Goal: Share content

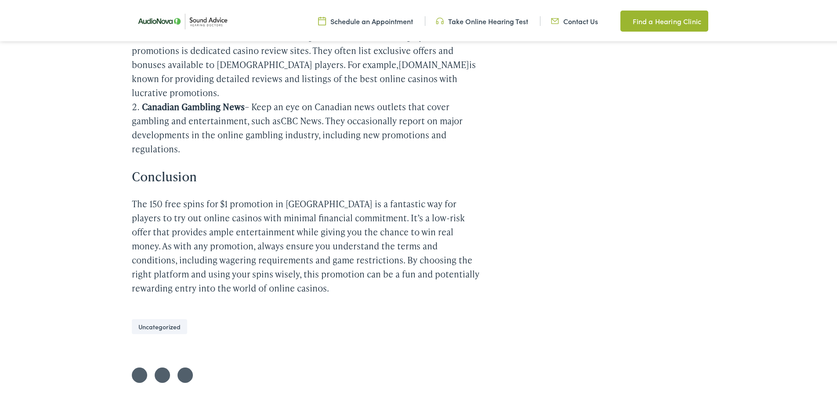
scroll to position [1450, 0]
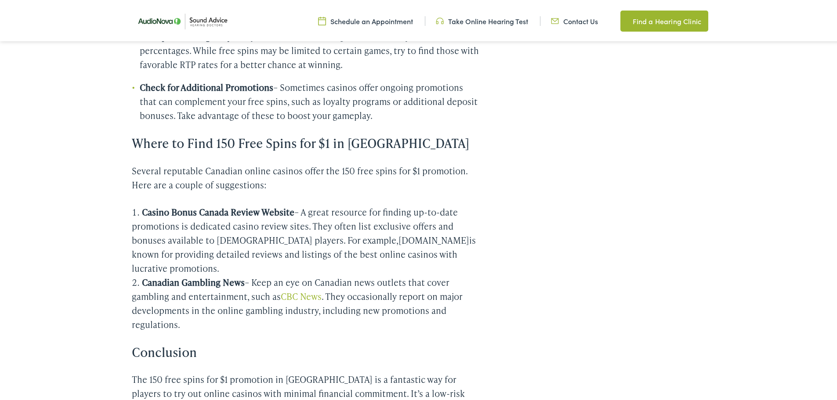
click at [293, 289] on link "CBC News" at bounding box center [301, 295] width 41 height 12
drag, startPoint x: 279, startPoint y: 222, endPoint x: 284, endPoint y: 223, distance: 4.9
click at [281, 289] on link "CBC News" at bounding box center [301, 295] width 41 height 12
click at [290, 289] on link "CBC News" at bounding box center [301, 295] width 41 height 12
drag, startPoint x: 301, startPoint y: 224, endPoint x: 259, endPoint y: 222, distance: 42.2
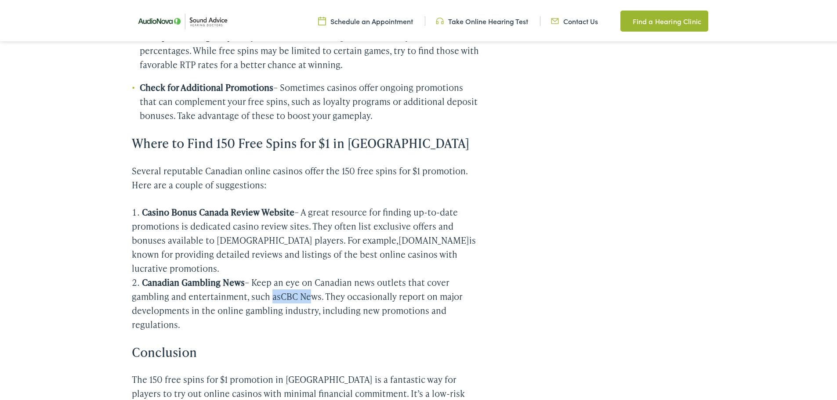
click at [261, 274] on li "Canadian Gambling News – Keep an eye on Canadian news outlets that cover gambli…" at bounding box center [306, 302] width 348 height 56
click at [213, 275] on strong "Canadian Gambling News" at bounding box center [193, 281] width 103 height 12
click at [188, 275] on strong "Canadian Gambling News" at bounding box center [193, 281] width 103 height 12
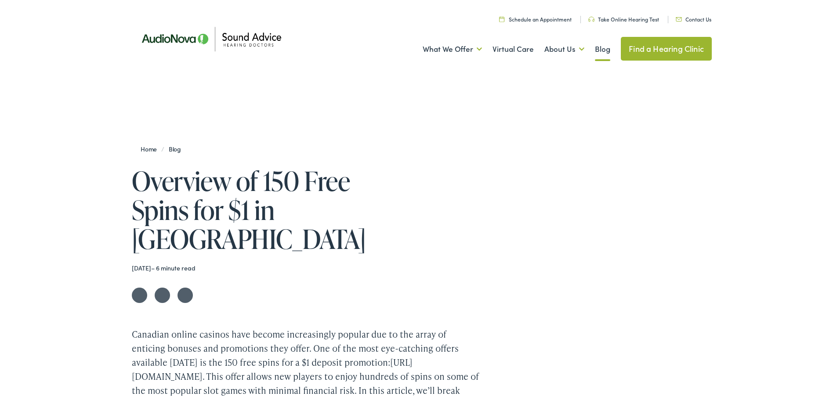
scroll to position [176, 0]
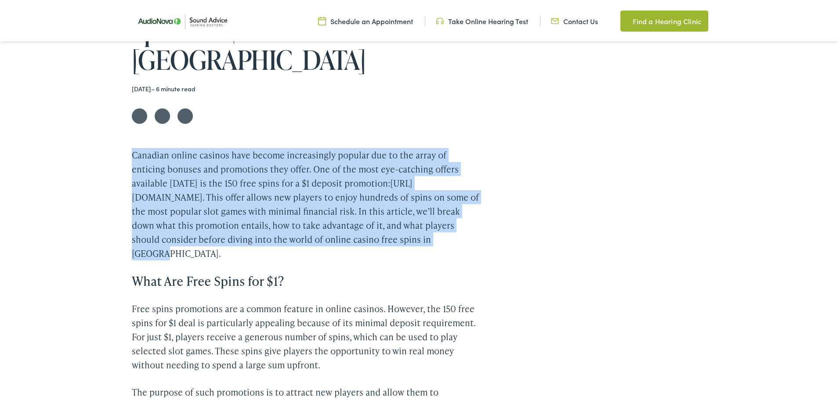
drag, startPoint x: 129, startPoint y: 125, endPoint x: 415, endPoint y: 159, distance: 288.0
click at [431, 209] on p "Canadian online casinos have become increasingly popular due to the array of en…" at bounding box center [306, 202] width 348 height 112
click at [413, 175] on link "[URL][DOMAIN_NAME]" at bounding box center [272, 188] width 281 height 26
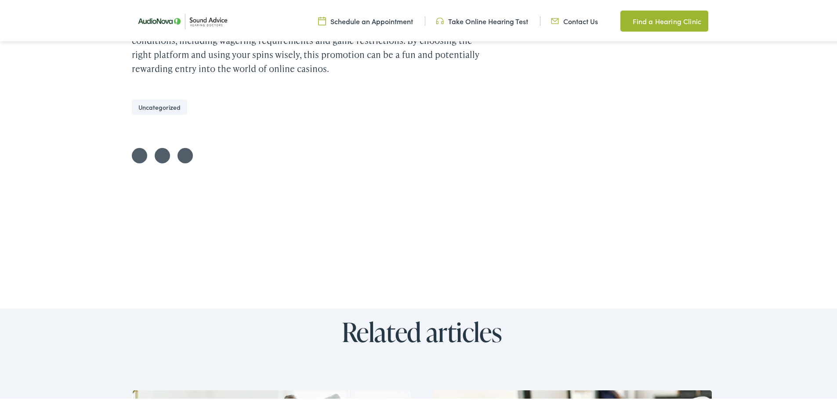
scroll to position [2065, 0]
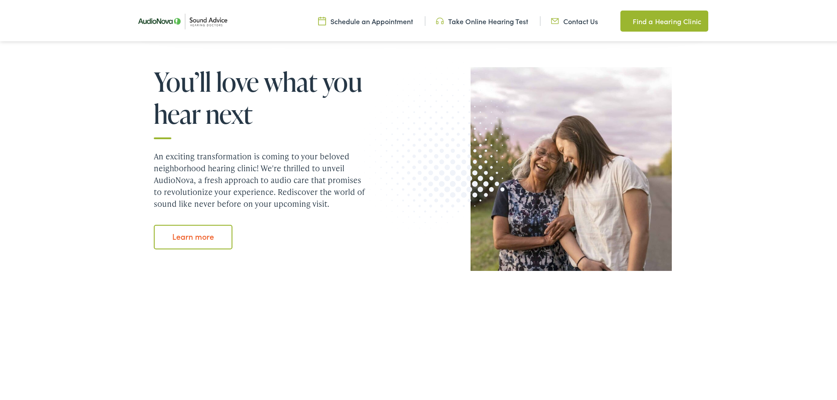
scroll to position [923, 0]
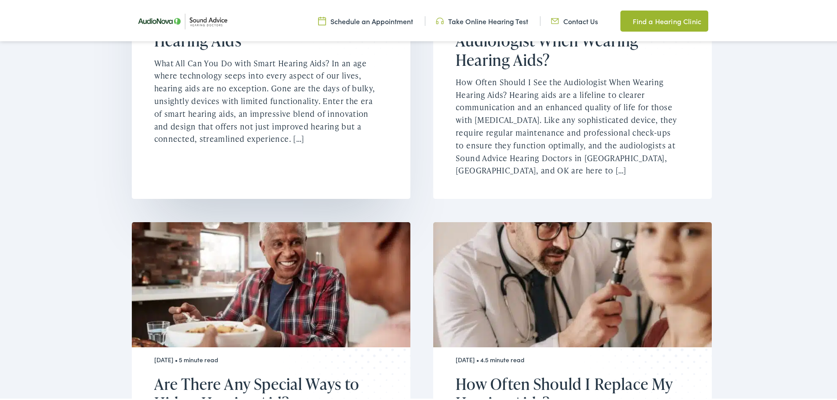
scroll to position [1318, 0]
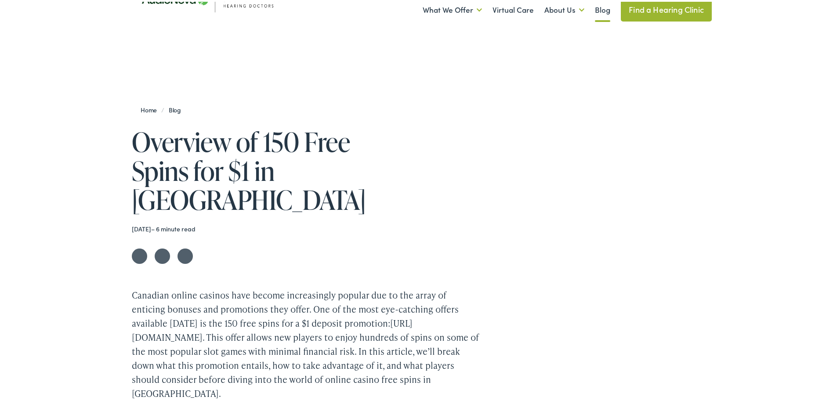
scroll to position [42, 0]
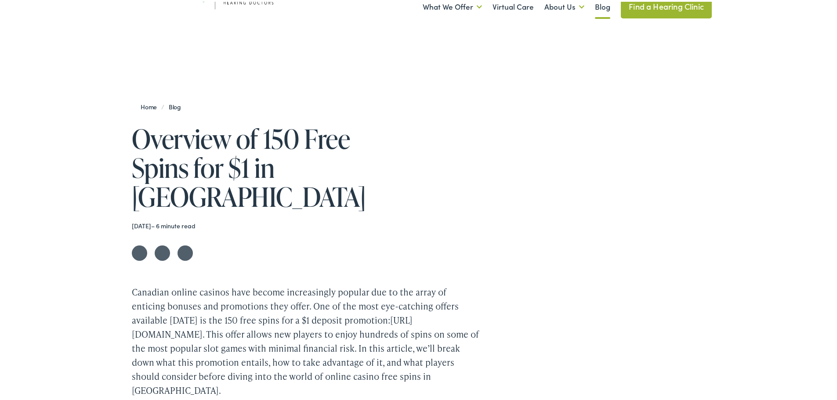
click at [157, 244] on link "Share on Facebook" at bounding box center [162, 251] width 15 height 15
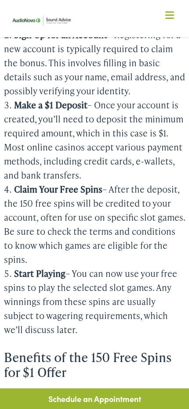
scroll to position [923, 0]
